Goal: Transaction & Acquisition: Purchase product/service

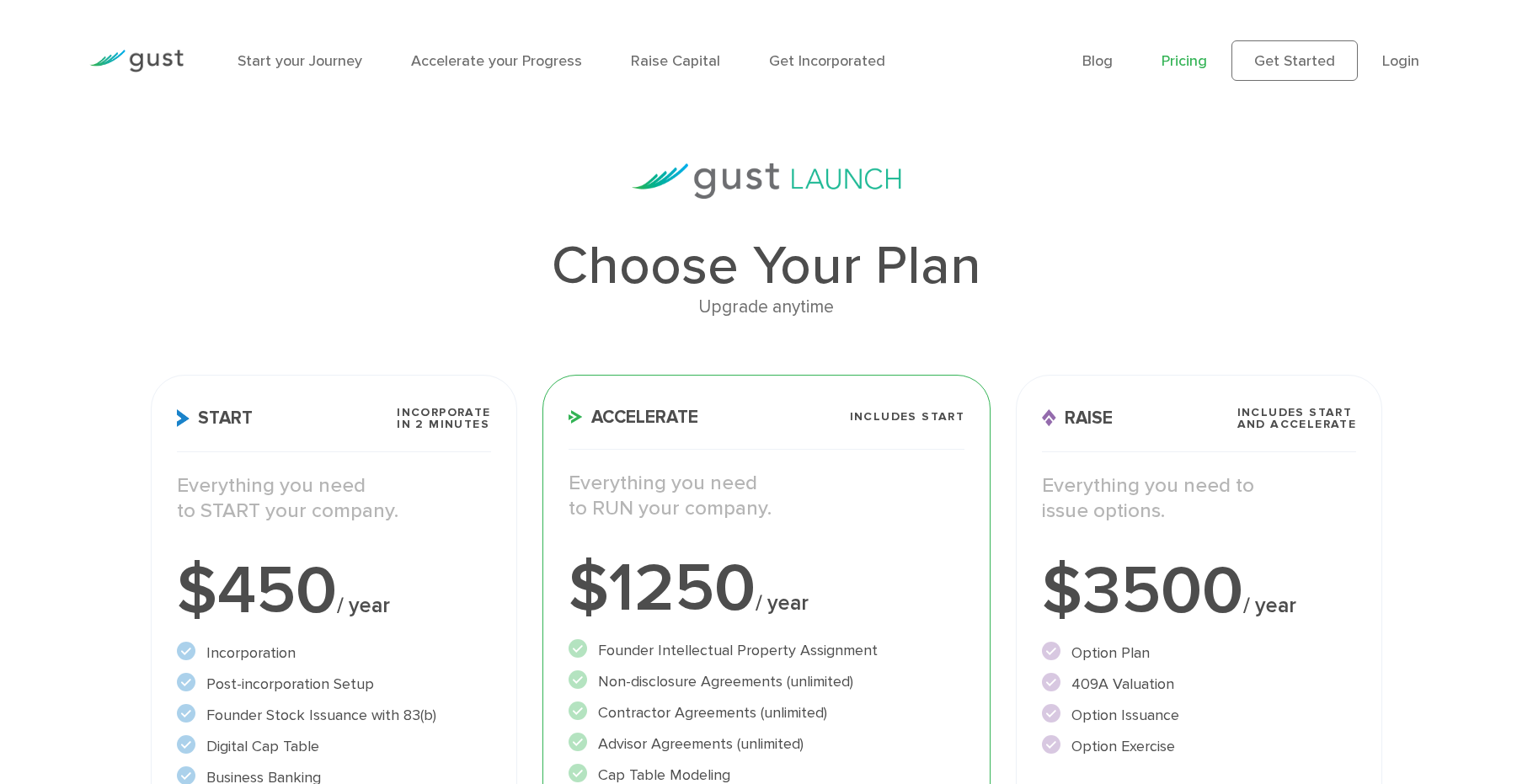
click at [134, 73] on img at bounding box center [136, 61] width 94 height 22
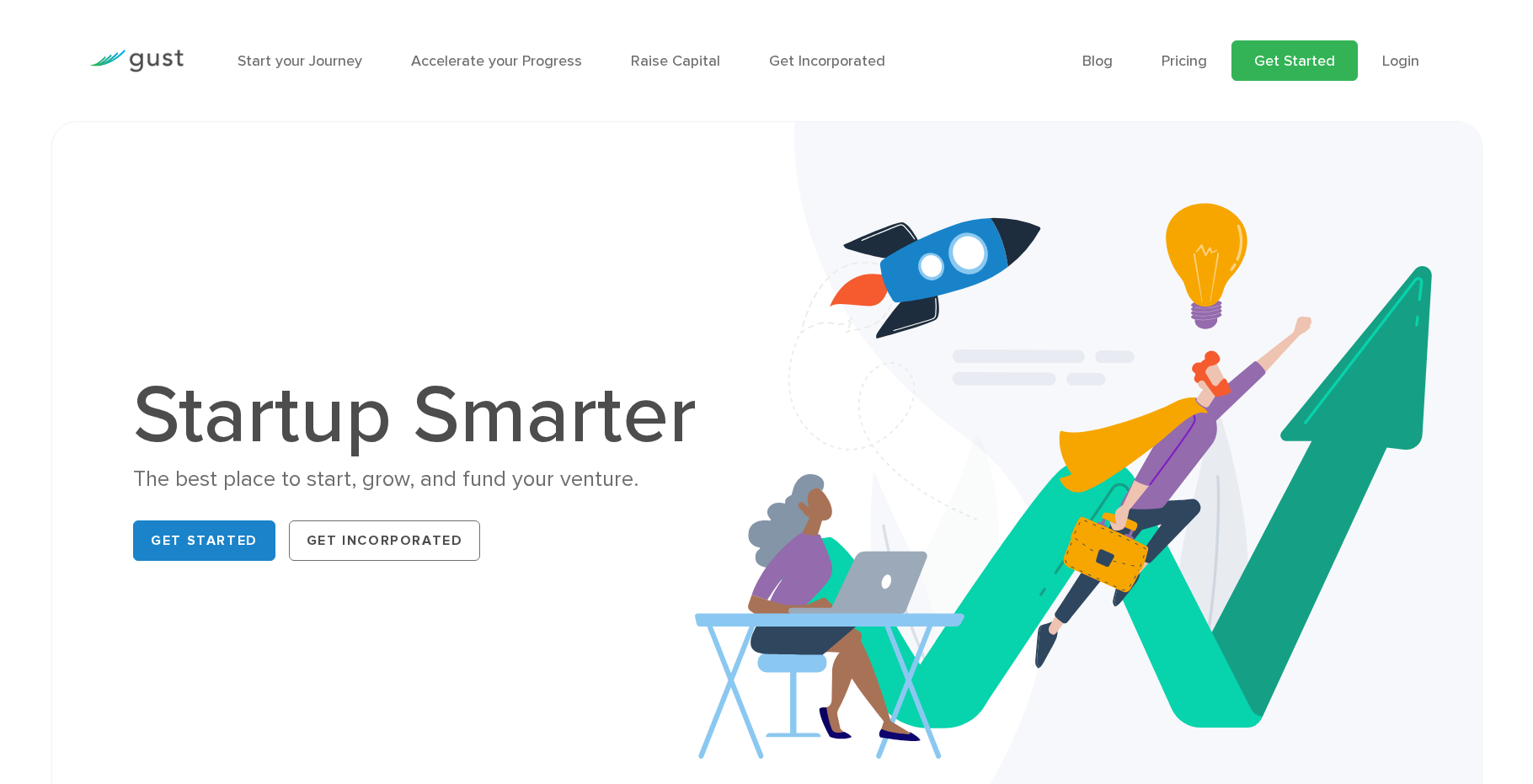
click at [1321, 73] on link "Get Started" at bounding box center [1294, 60] width 126 height 40
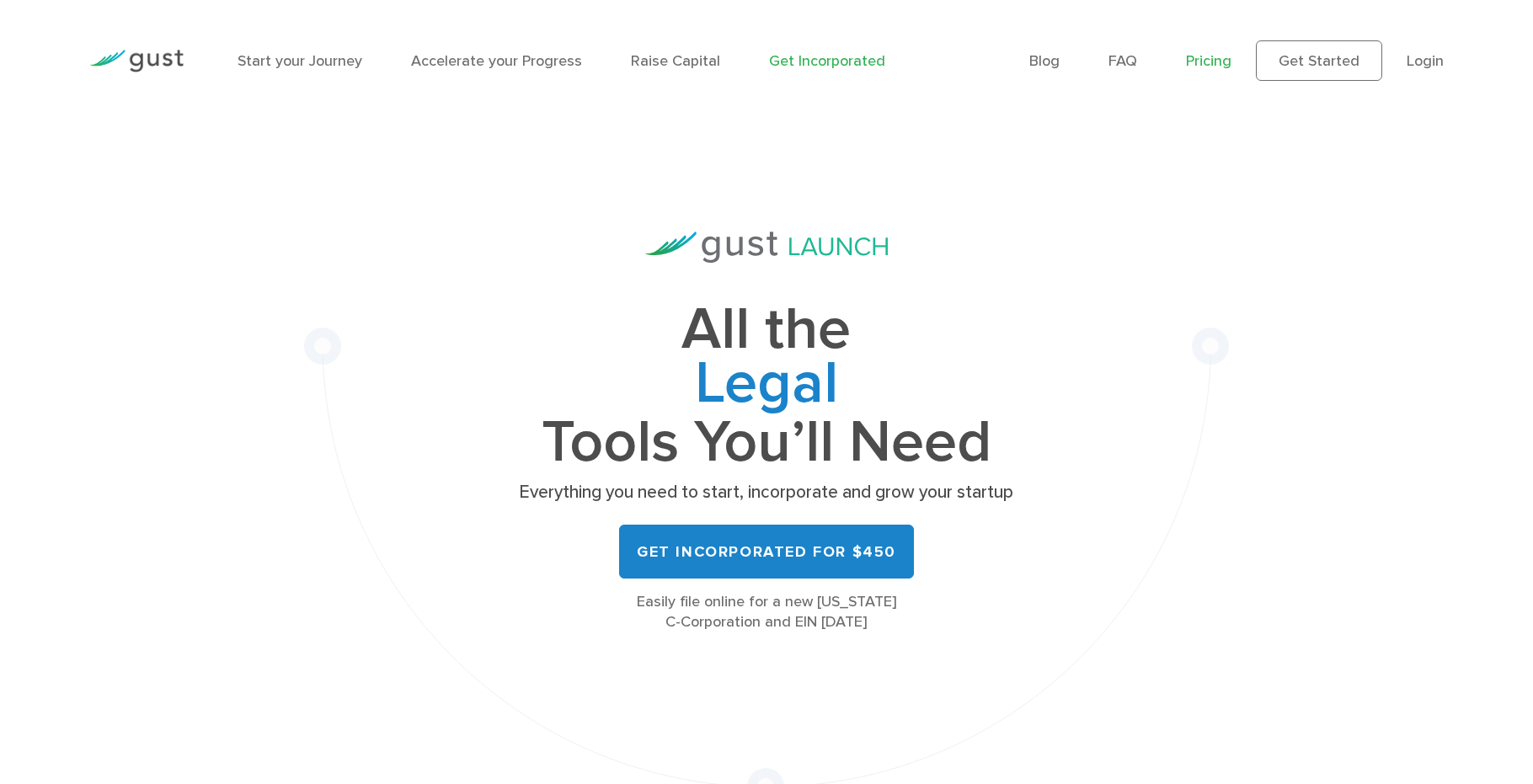
click at [1231, 62] on link "Pricing" at bounding box center [1208, 61] width 46 height 18
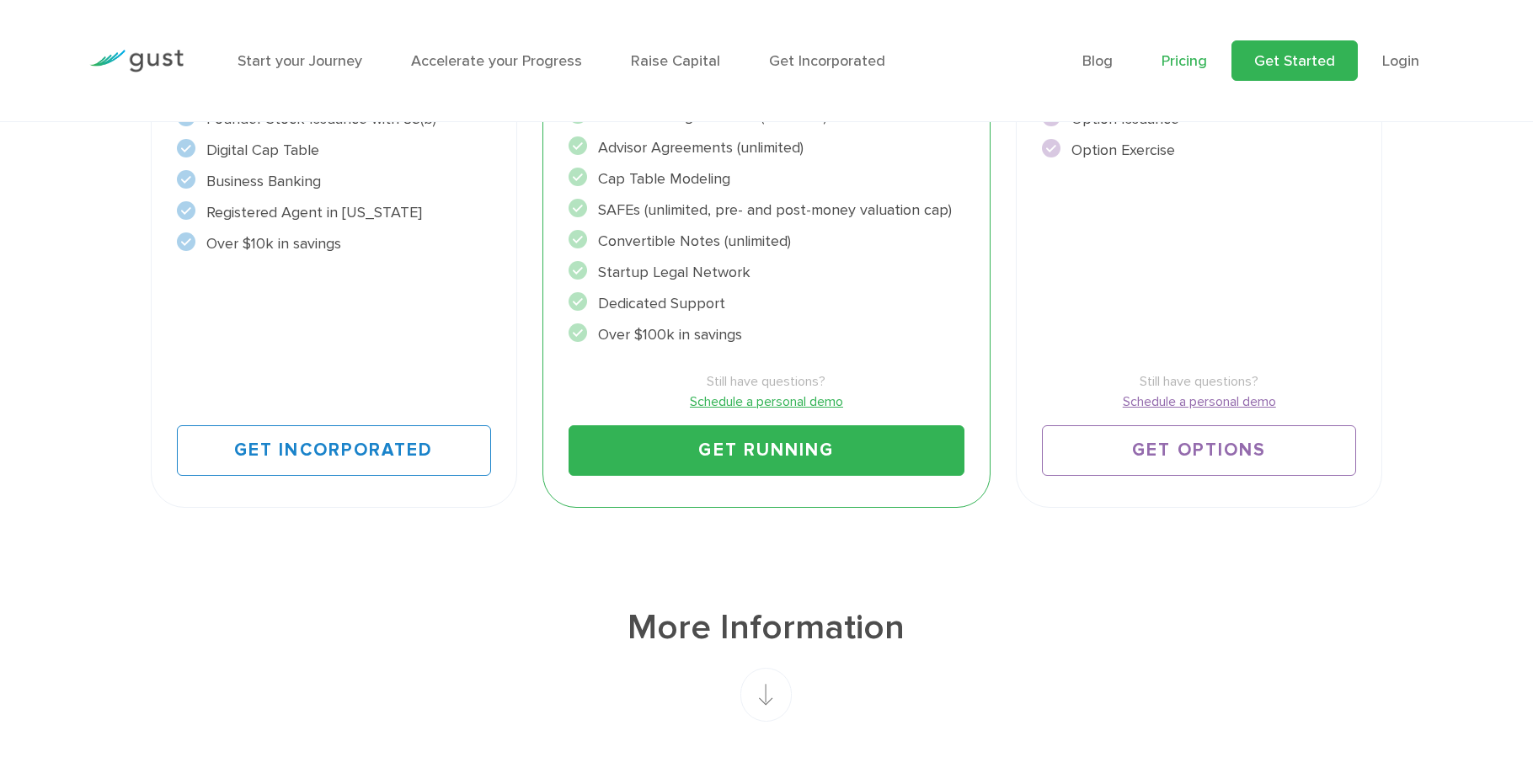
scroll to position [594, 0]
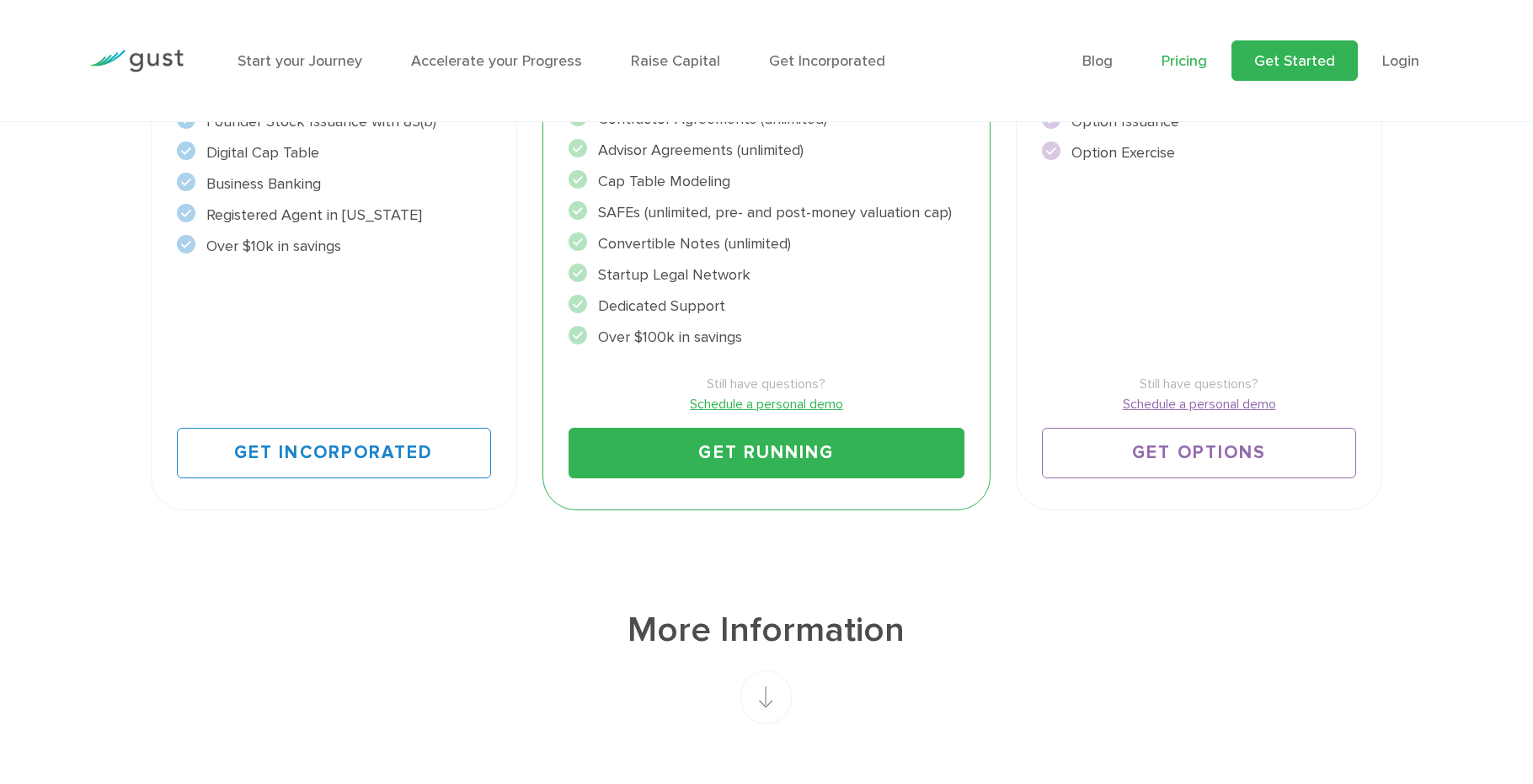
click at [1307, 77] on link "Get Started" at bounding box center [1294, 60] width 126 height 40
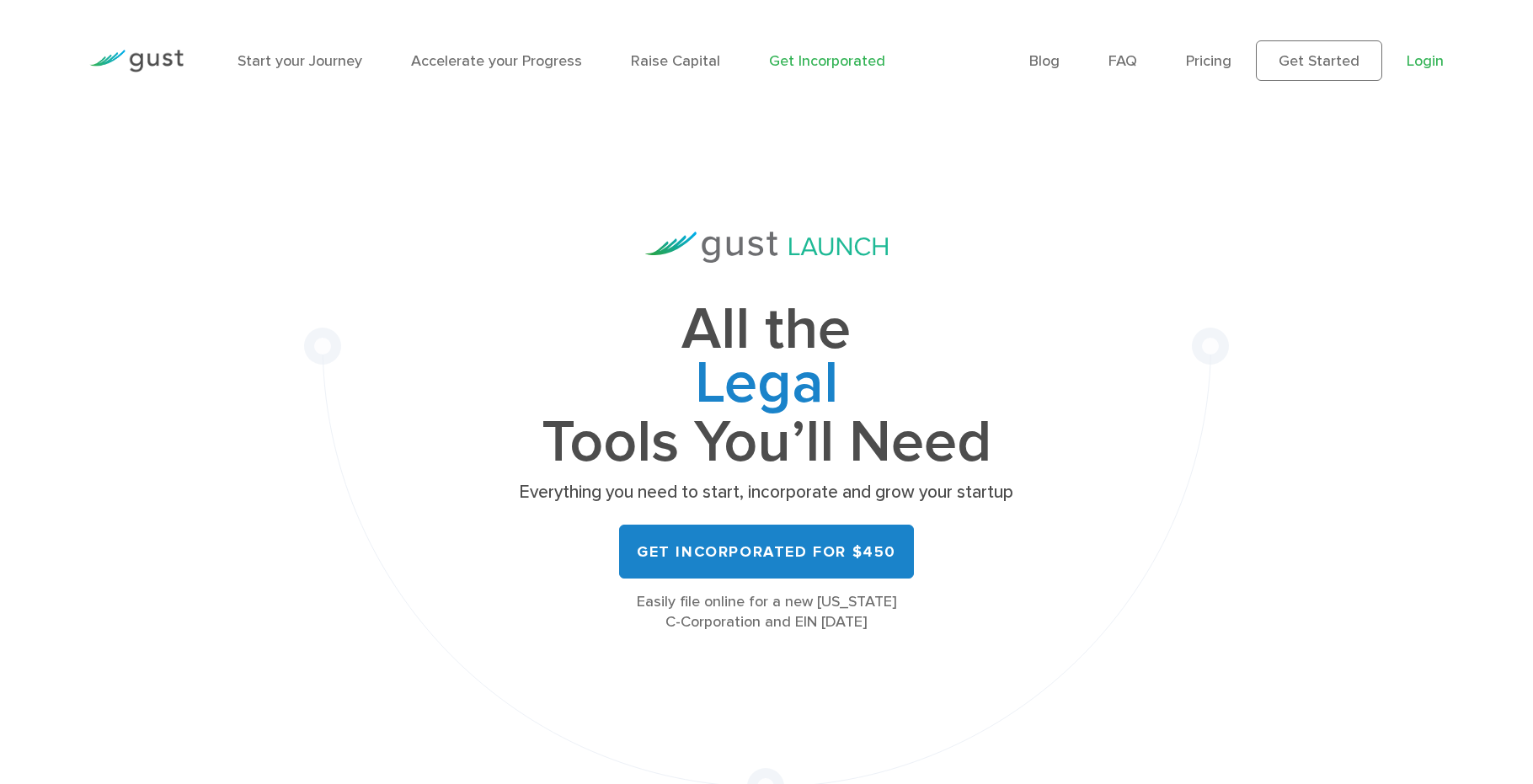
click at [1406, 70] on link "Login" at bounding box center [1425, 61] width 37 height 18
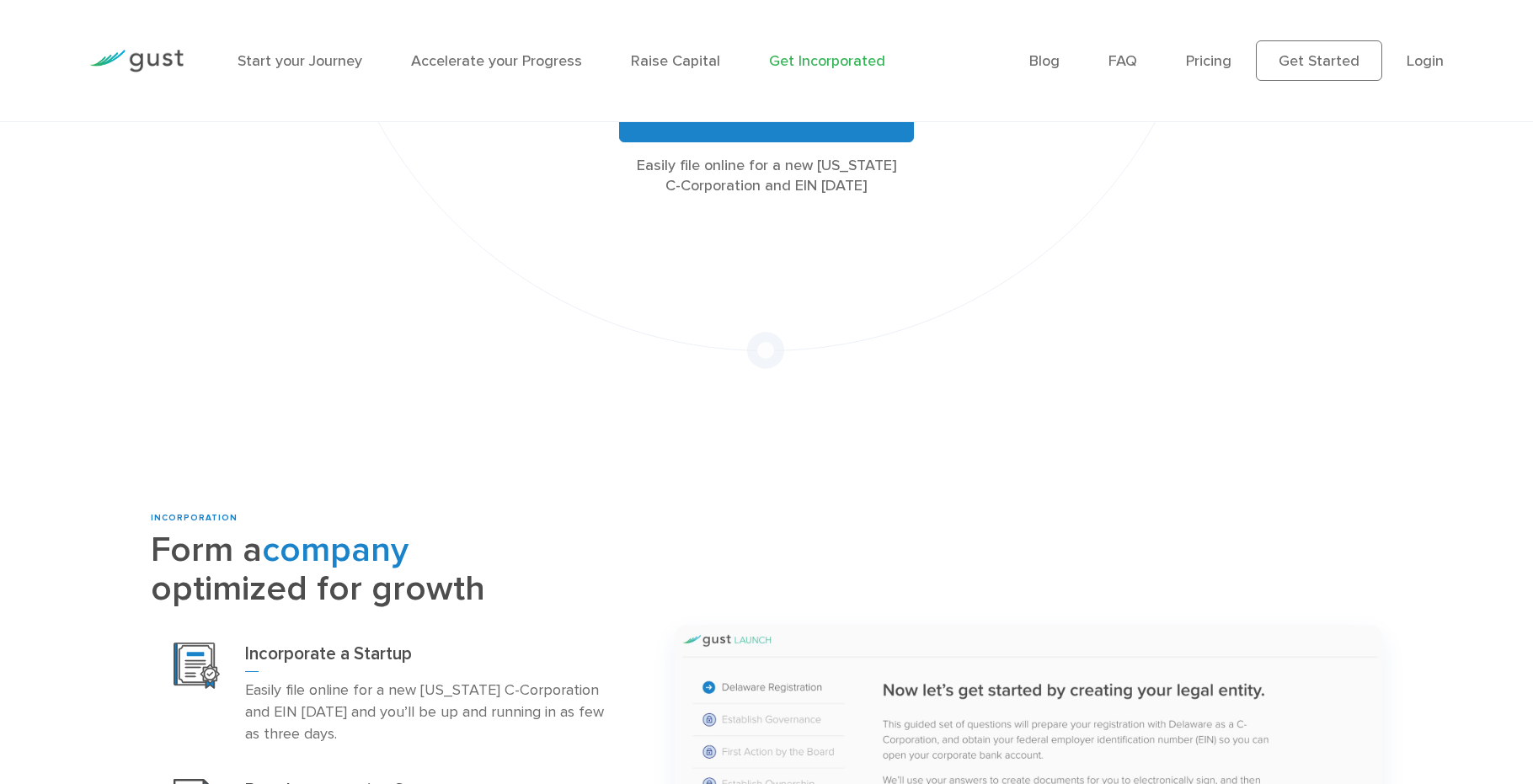
scroll to position [412, 0]
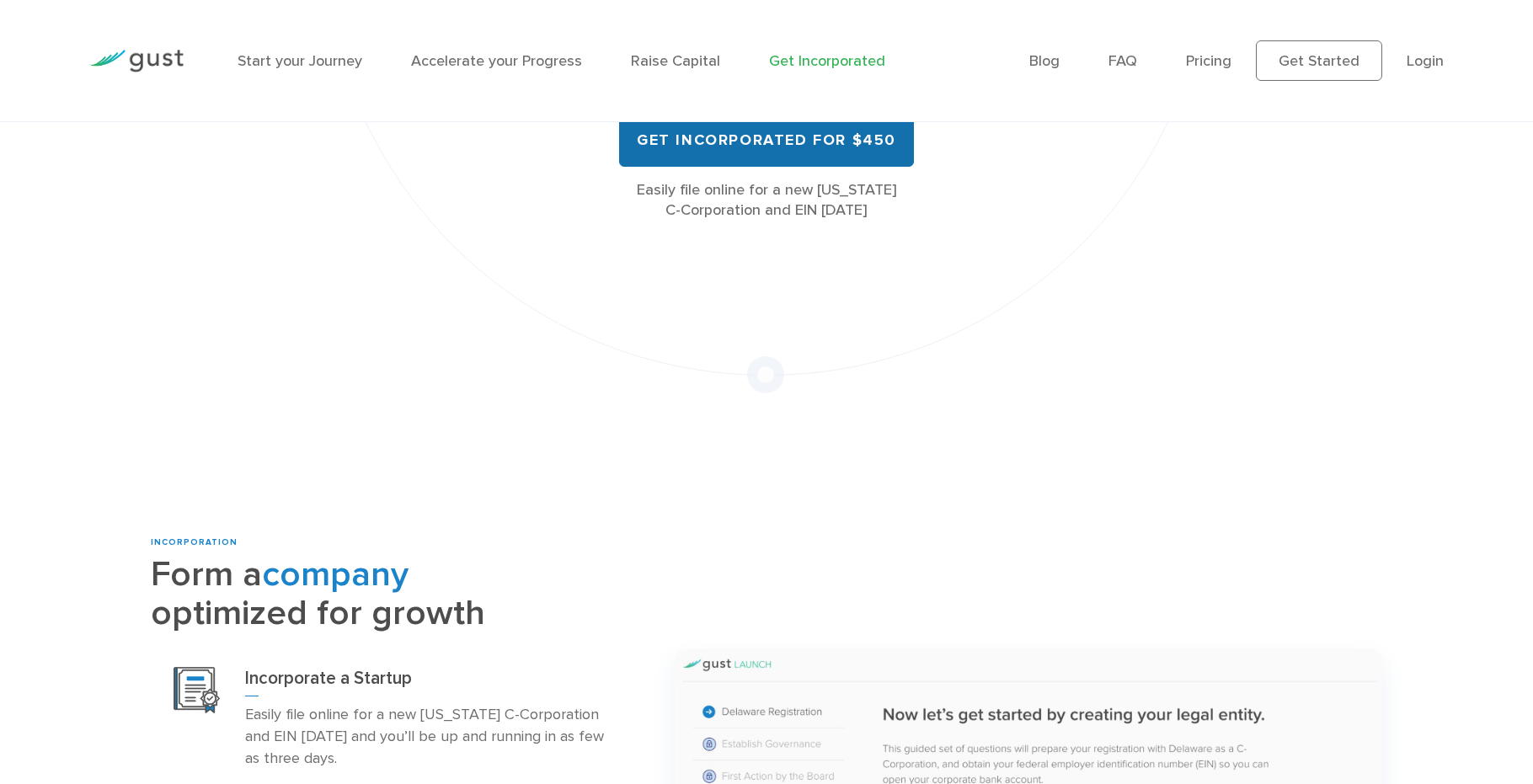
click at [767, 167] on link "Get Incorporated for $450" at bounding box center [766, 140] width 295 height 54
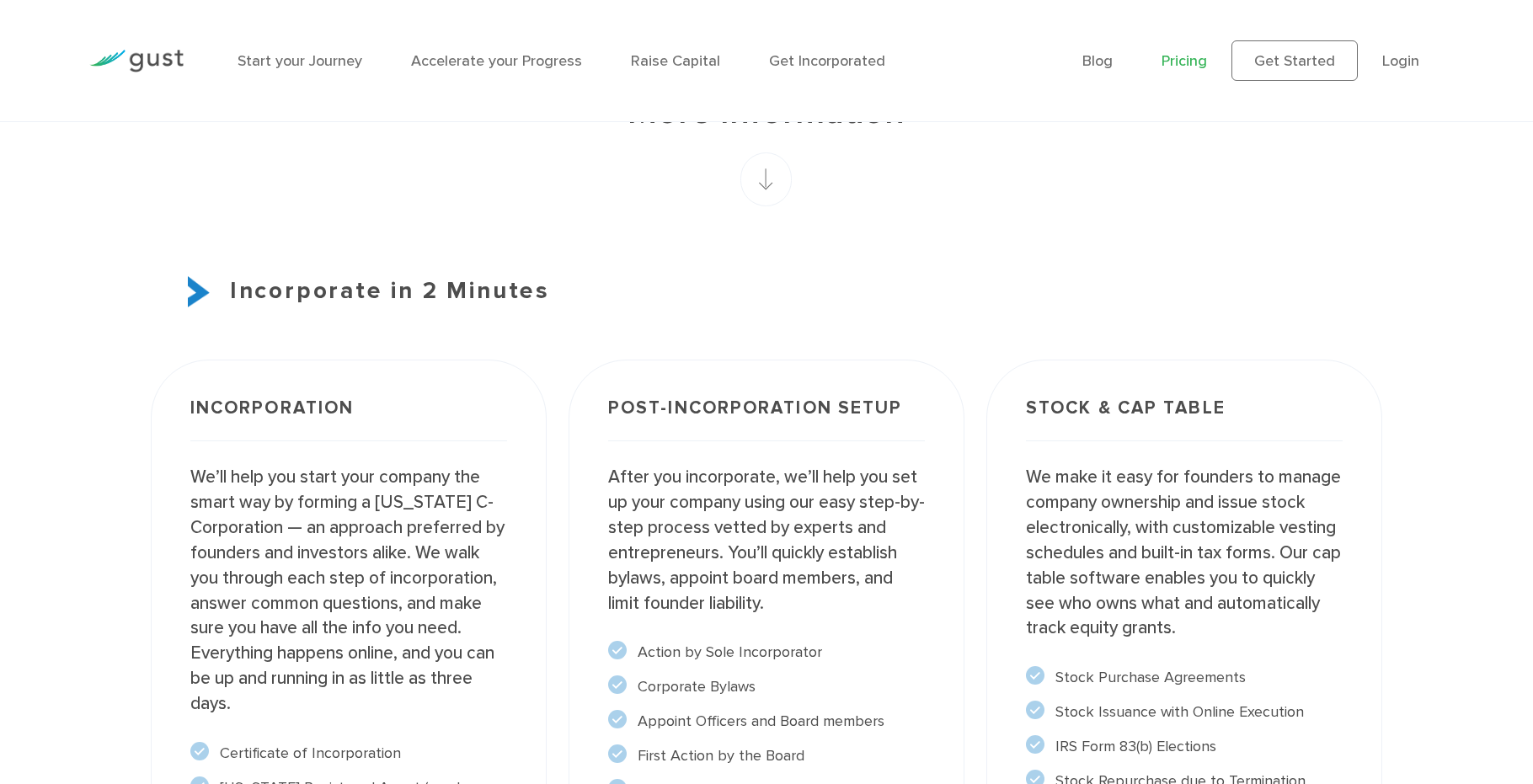
scroll to position [1113, 0]
